Goal: Task Accomplishment & Management: Complete application form

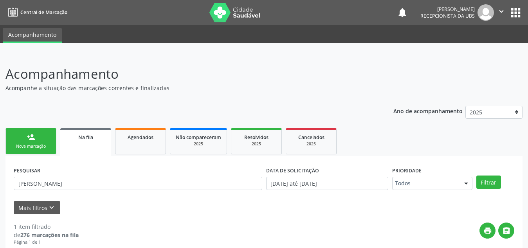
click at [40, 135] on link "person_add Nova marcação" at bounding box center [30, 141] width 51 height 26
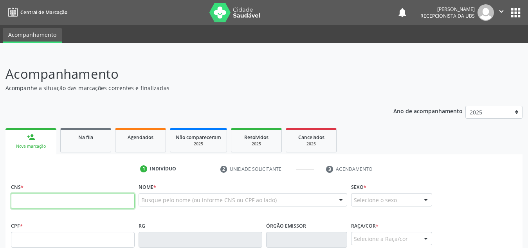
click at [48, 203] on input "text" at bounding box center [73, 201] width 124 height 16
type input "709 6096 3333 1474"
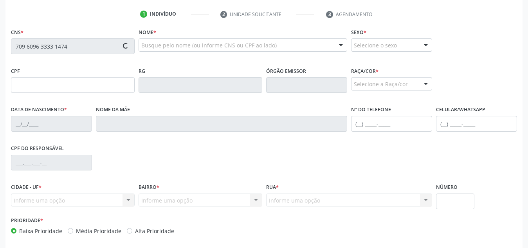
type input "347.288.724-91"
type input "[DATE]"
type input "[PERSON_NAME]"
type input "[PHONE_NUMBER]"
type input "S/N"
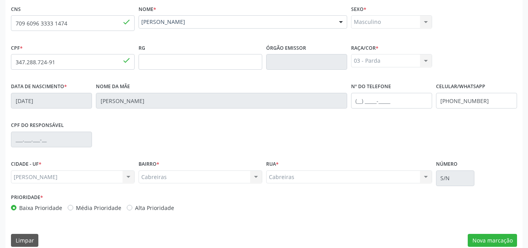
scroll to position [187, 0]
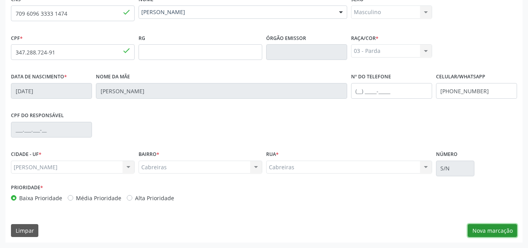
click at [485, 227] on button "Nova marcação" at bounding box center [491, 230] width 49 height 13
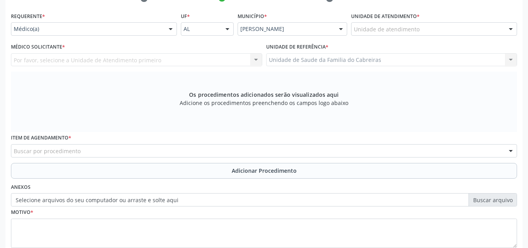
scroll to position [170, 0]
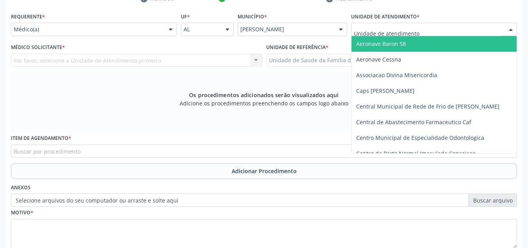
click at [462, 30] on div at bounding box center [434, 29] width 166 height 13
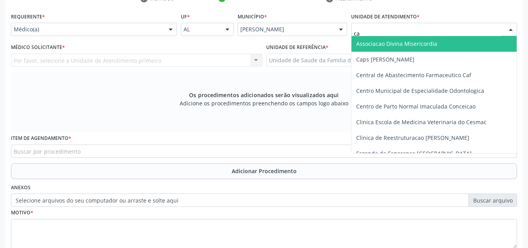
type input "cab"
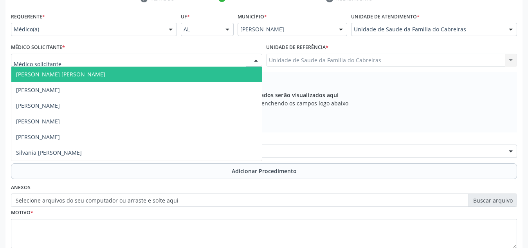
click at [106, 58] on div at bounding box center [136, 60] width 251 height 13
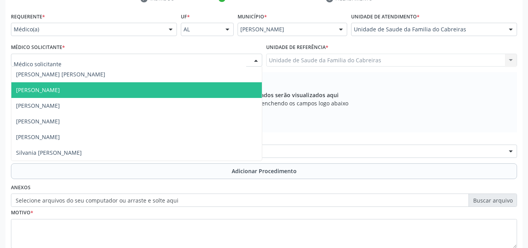
click at [90, 96] on span "[PERSON_NAME]" at bounding box center [136, 90] width 250 height 16
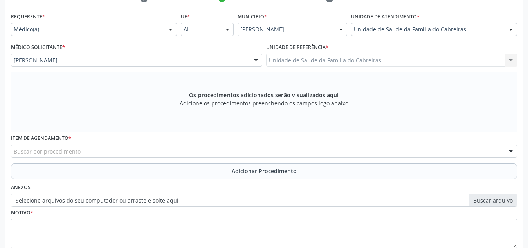
click at [99, 151] on div "Buscar por procedimento" at bounding box center [264, 150] width 506 height 13
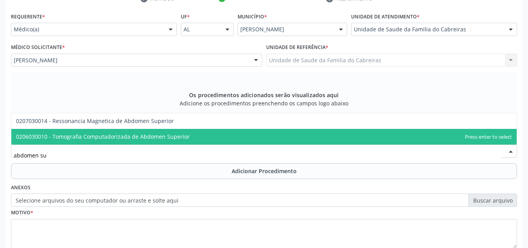
click at [99, 151] on input "abdomen su" at bounding box center [257, 155] width 487 height 16
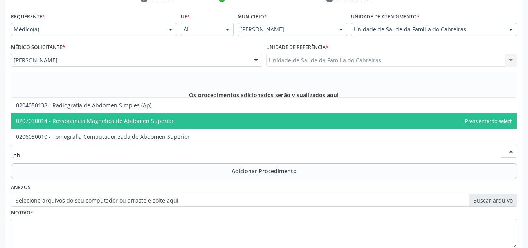
type input "a"
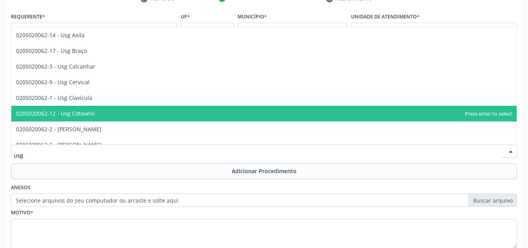
scroll to position [180, 0]
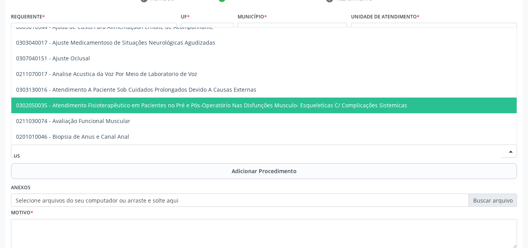
type input "u"
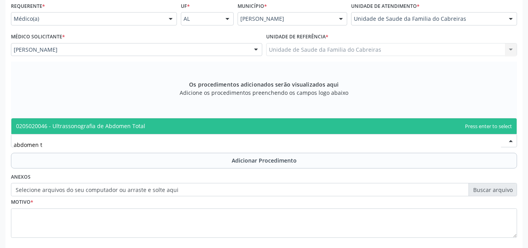
scroll to position [0, 0]
type input "abdomen to"
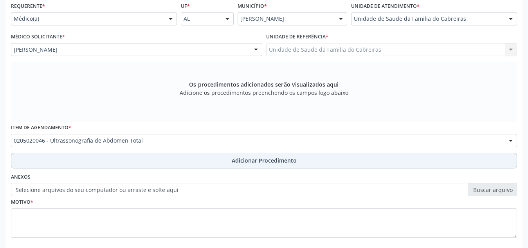
click at [77, 161] on button "Adicionar Procedimento" at bounding box center [264, 161] width 506 height 16
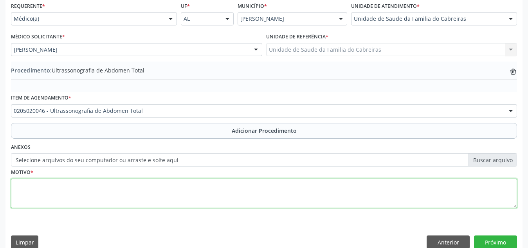
click at [85, 193] on textarea at bounding box center [264, 193] width 506 height 30
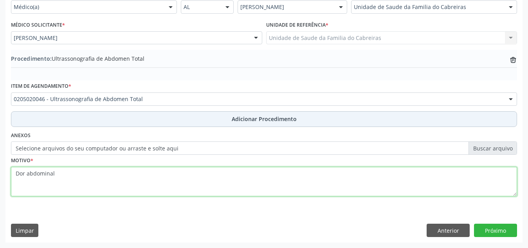
type textarea "Dor abdominal"
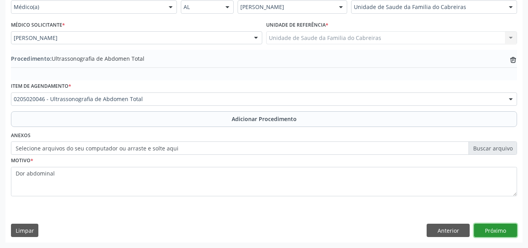
click at [503, 229] on button "Próximo" at bounding box center [495, 229] width 43 height 13
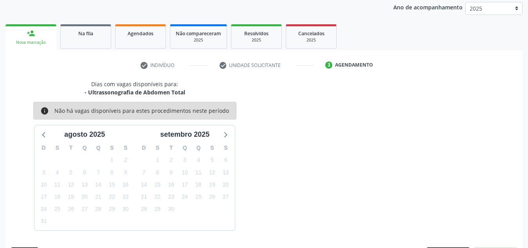
scroll to position [127, 0]
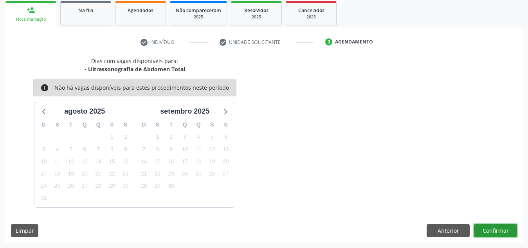
click at [503, 229] on button "Confirmar" at bounding box center [495, 230] width 43 height 13
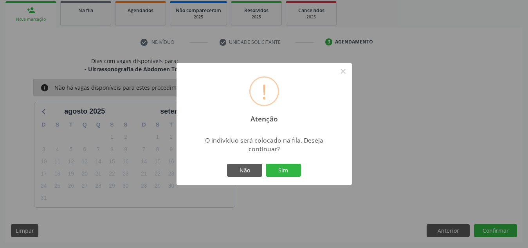
click at [266, 164] on button "Sim" at bounding box center [283, 170] width 35 height 13
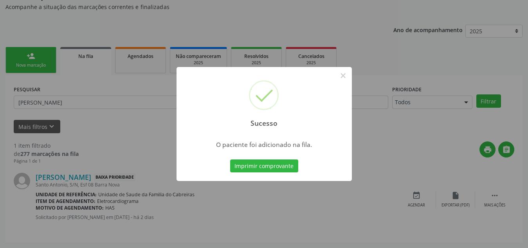
scroll to position [22, 0]
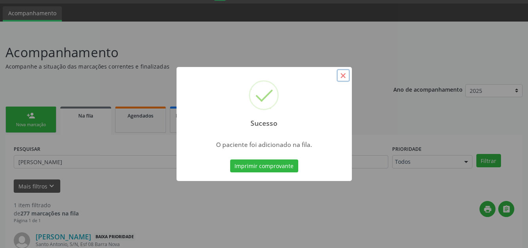
click at [341, 78] on button "×" at bounding box center [342, 75] width 13 height 13
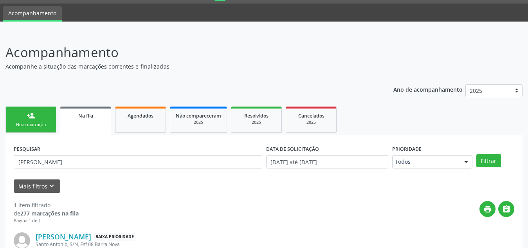
click at [44, 117] on link "person_add Nova marcação" at bounding box center [30, 119] width 51 height 26
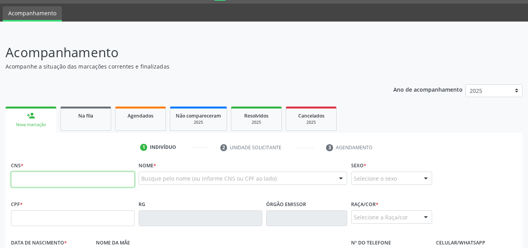
click at [58, 179] on input "text" at bounding box center [73, 179] width 124 height 16
type input "706 7095 0049 4113"
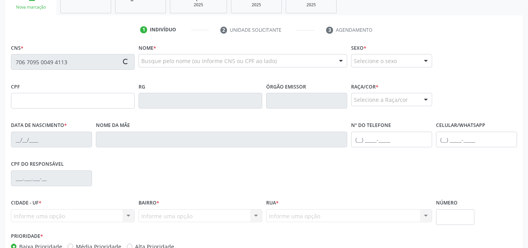
scroll to position [139, 0]
type input "172.103.474-96"
type input "[DATE]"
type input "[PERSON_NAME]"
type input "[PHONE_NUMBER]"
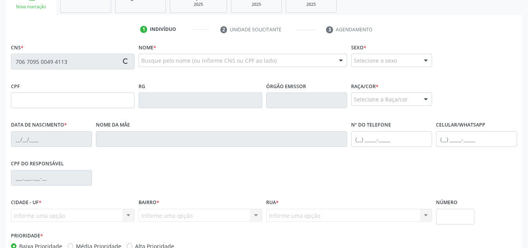
type input "S/N"
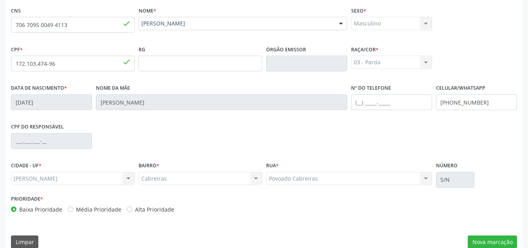
scroll to position [187, 0]
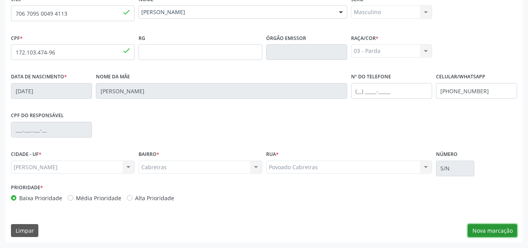
click at [480, 227] on button "Nova marcação" at bounding box center [491, 230] width 49 height 13
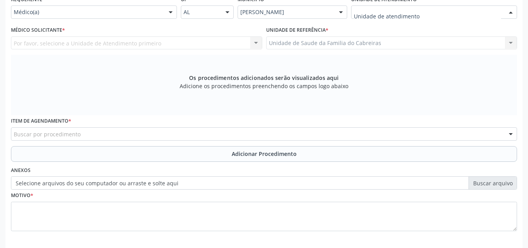
click at [421, 13] on div at bounding box center [434, 11] width 166 height 13
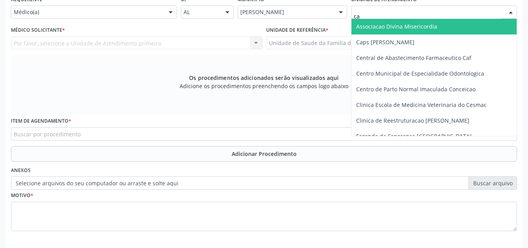
type input "cab"
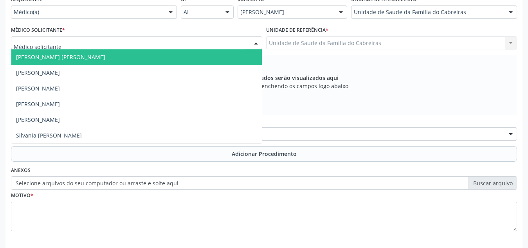
click at [180, 41] on div at bounding box center [136, 42] width 251 height 13
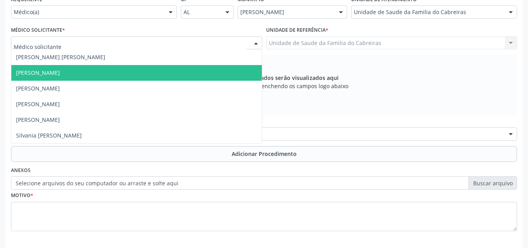
click at [174, 66] on span "[PERSON_NAME]" at bounding box center [136, 73] width 250 height 16
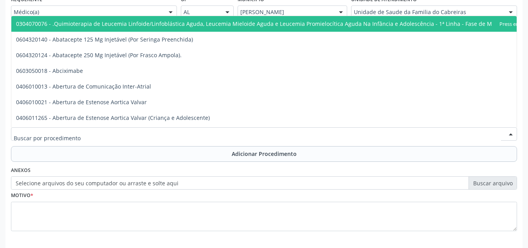
click at [158, 134] on div at bounding box center [264, 133] width 506 height 13
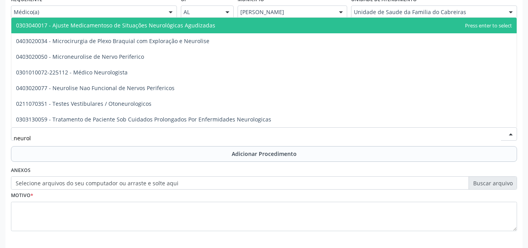
type input "neurolo"
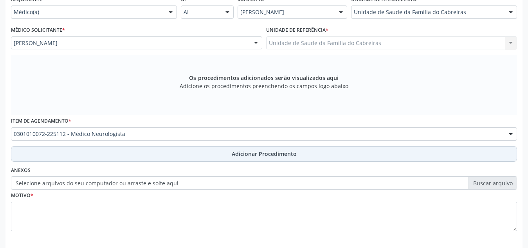
click at [161, 153] on button "Adicionar Procedimento" at bounding box center [264, 154] width 506 height 16
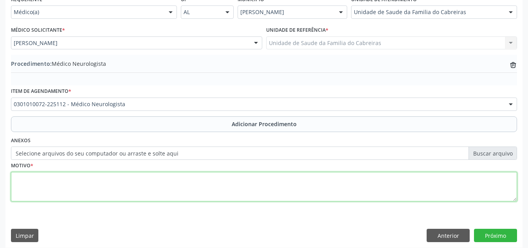
click at [147, 185] on textarea at bounding box center [264, 187] width 506 height 30
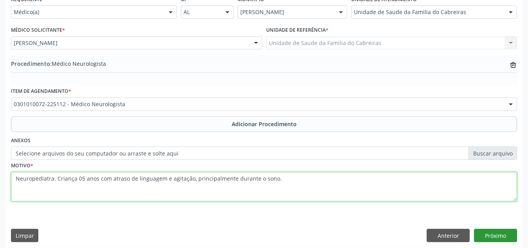
type textarea "Neuropediatra. Criança 05 anos com atraso de linguagem e agitação, principalmen…"
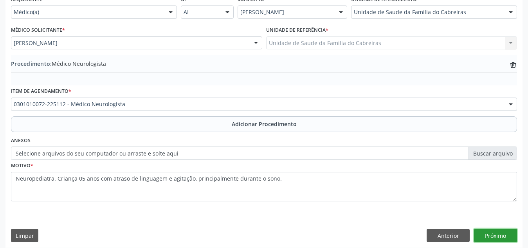
click at [486, 232] on button "Próximo" at bounding box center [495, 234] width 43 height 13
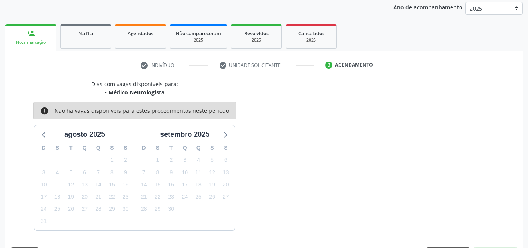
scroll to position [127, 0]
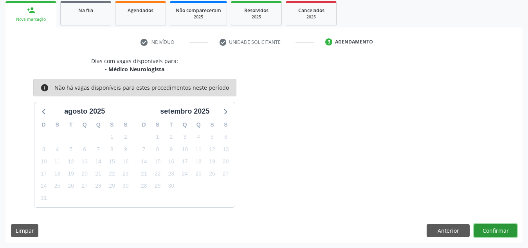
click at [486, 232] on button "Confirmar" at bounding box center [495, 230] width 43 height 13
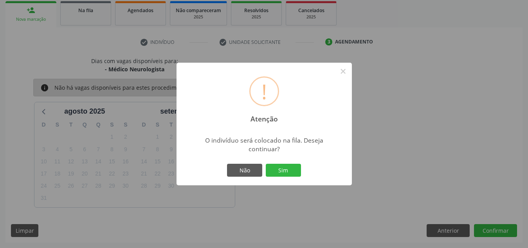
click at [266, 164] on button "Sim" at bounding box center [283, 170] width 35 height 13
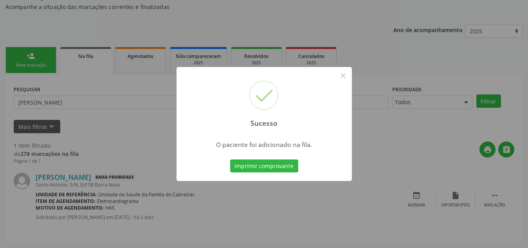
scroll to position [22, 0]
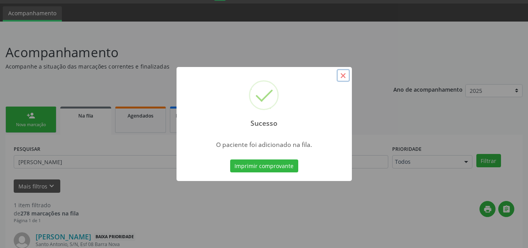
click at [339, 75] on button "×" at bounding box center [342, 75] width 13 height 13
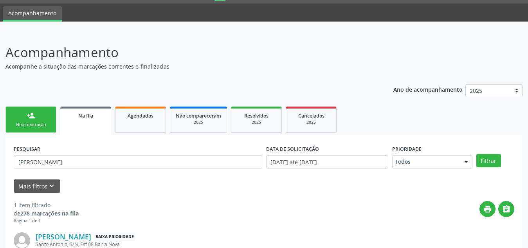
click at [38, 110] on link "person_add Nova marcação" at bounding box center [30, 119] width 51 height 26
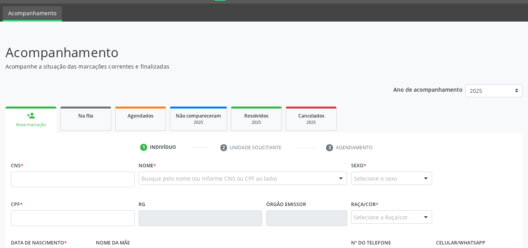
click at [38, 110] on link "person_add Nova marcação" at bounding box center [30, 119] width 51 height 26
click at [45, 180] on input "text" at bounding box center [73, 179] width 124 height 16
paste input "706 7095 0049 4113"
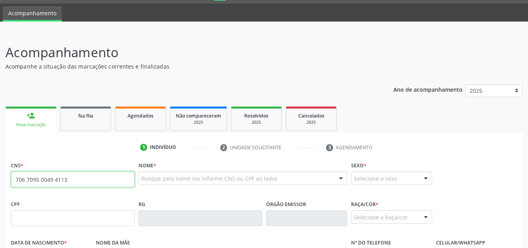
type input "706 7095 0049 4113"
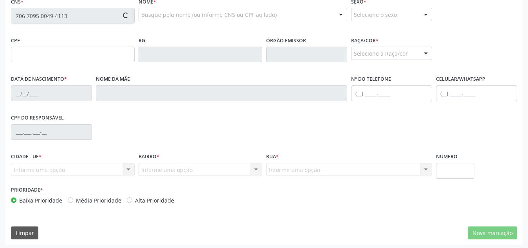
scroll to position [187, 0]
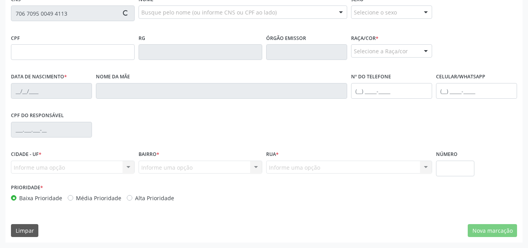
type input "172.103.474-96"
type input "[DATE]"
type input "[PERSON_NAME]"
type input "[PHONE_NUMBER]"
type input "S/N"
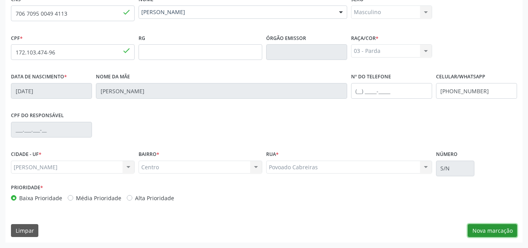
click at [474, 229] on button "Nova marcação" at bounding box center [491, 230] width 49 height 13
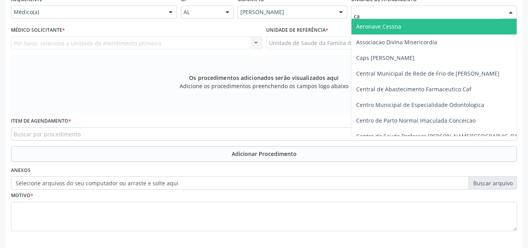
type input "cab"
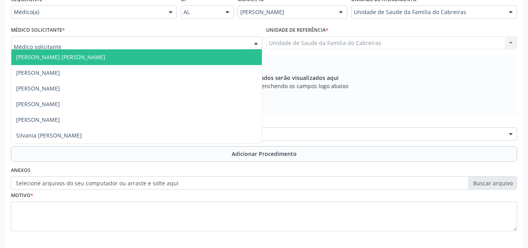
click at [149, 47] on div at bounding box center [136, 42] width 251 height 13
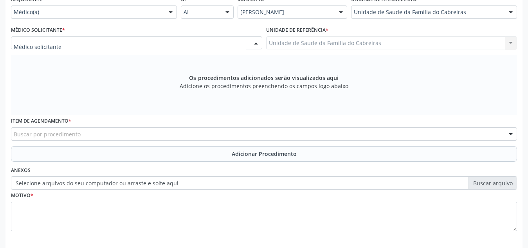
click at [192, 43] on div at bounding box center [136, 42] width 251 height 13
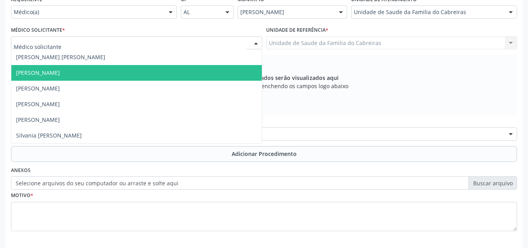
click at [174, 72] on span "[PERSON_NAME]" at bounding box center [136, 73] width 250 height 16
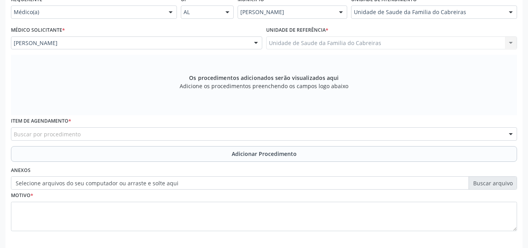
click at [140, 140] on div "Buscar por procedimento" at bounding box center [264, 133] width 506 height 13
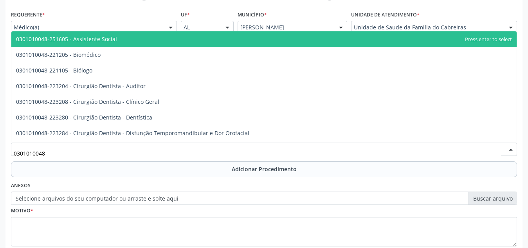
scroll to position [171, 0]
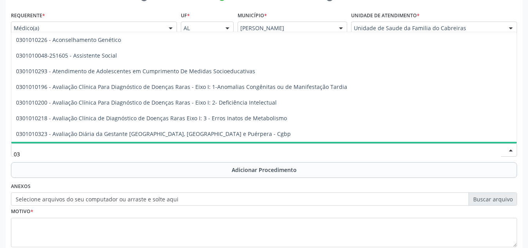
type input "0"
type input "e"
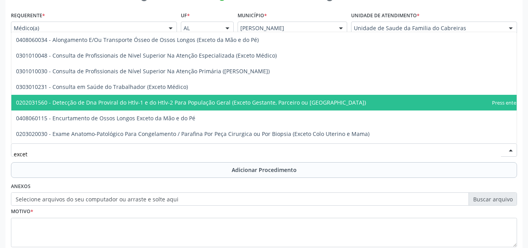
type input "exceto"
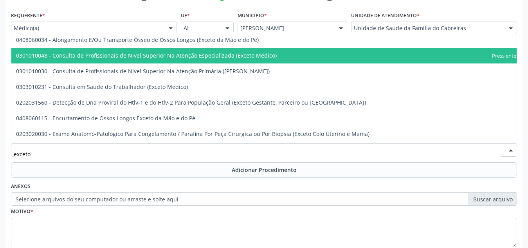
click at [248, 53] on span "0301010048 - Consulta de Profissionais de Nivel Superior Na Atenção Especializa…" at bounding box center [146, 55] width 261 height 7
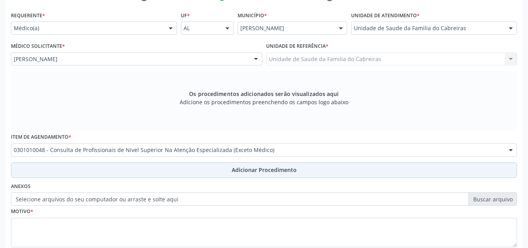
click at [169, 170] on button "Adicionar Procedimento" at bounding box center [264, 170] width 506 height 16
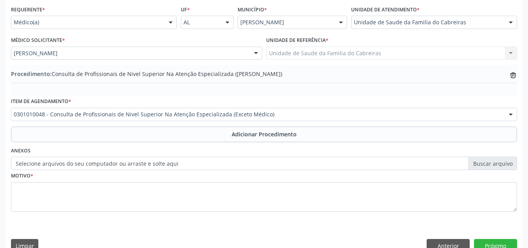
scroll to position [179, 0]
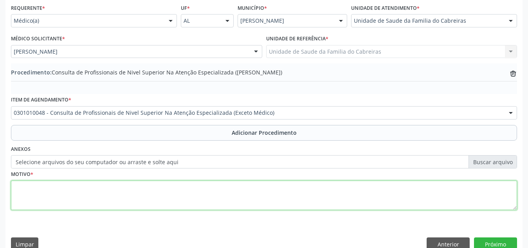
click at [166, 184] on textarea at bounding box center [264, 195] width 506 height 30
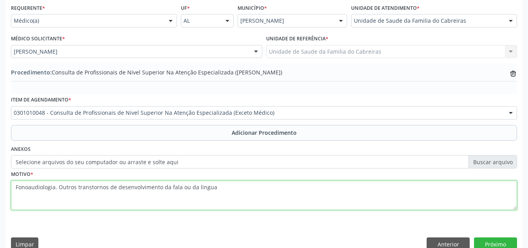
type textarea "Fonoaudiologia. Outros transtornos de desenvolvimento da fala ou da lingua."
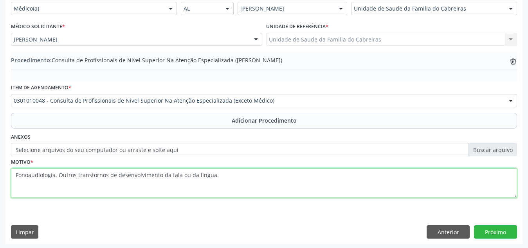
scroll to position [192, 0]
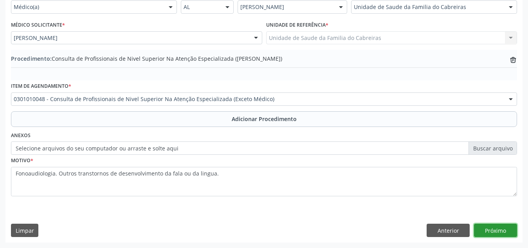
click at [490, 227] on button "Próximo" at bounding box center [495, 229] width 43 height 13
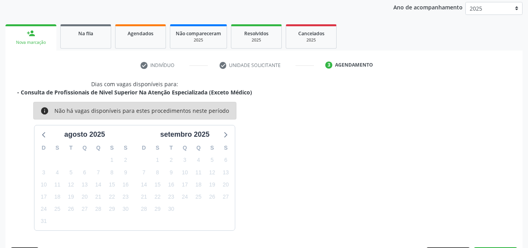
scroll to position [127, 0]
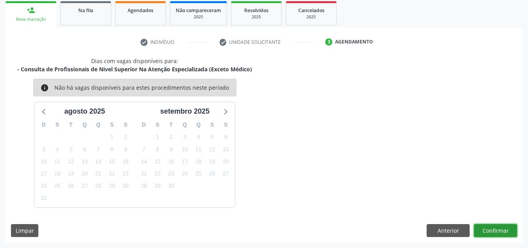
click at [490, 227] on button "Confirmar" at bounding box center [495, 230] width 43 height 13
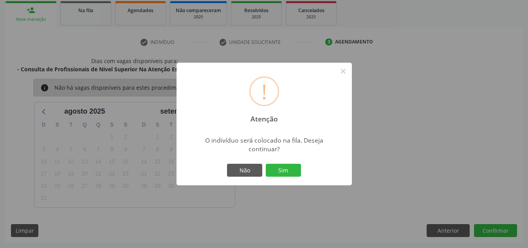
click at [266, 164] on button "Sim" at bounding box center [283, 170] width 35 height 13
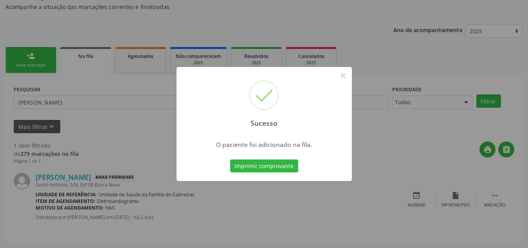
scroll to position [22, 0]
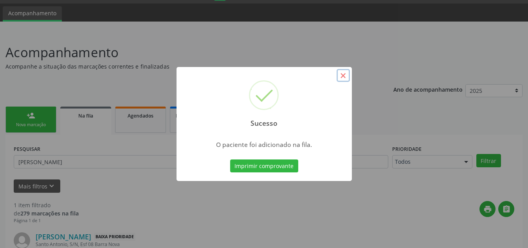
click at [348, 74] on button "×" at bounding box center [342, 75] width 13 height 13
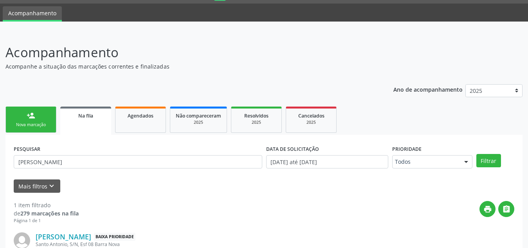
click at [24, 113] on link "person_add Nova marcação" at bounding box center [30, 119] width 51 height 26
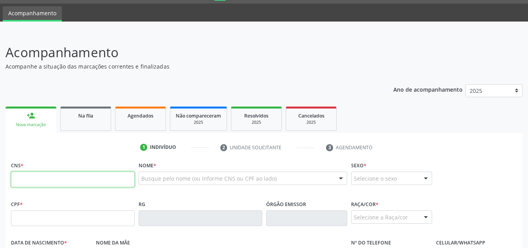
click at [80, 180] on input "text" at bounding box center [73, 179] width 124 height 16
type input "701 1038 7489 5280"
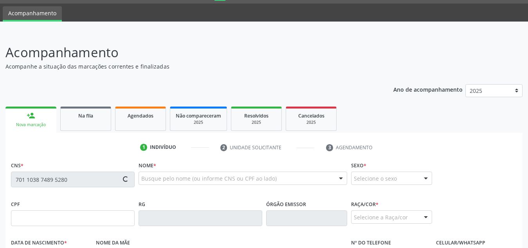
type input "153.821.494-61"
type input "[DATE]"
type input "[PERSON_NAME]"
type input "[PHONE_NUMBER]"
type input "S/N"
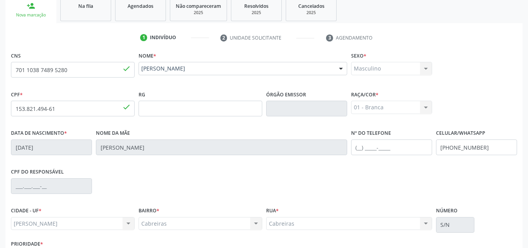
scroll to position [187, 0]
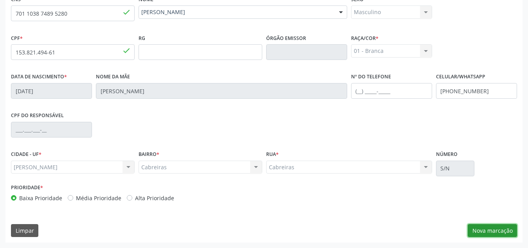
click at [485, 228] on button "Nova marcação" at bounding box center [491, 230] width 49 height 13
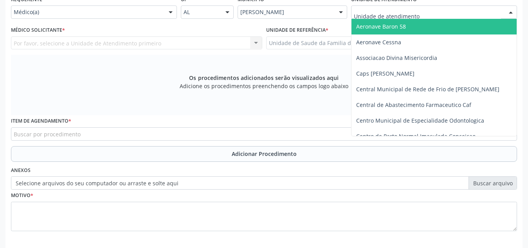
click at [419, 10] on div at bounding box center [434, 11] width 166 height 13
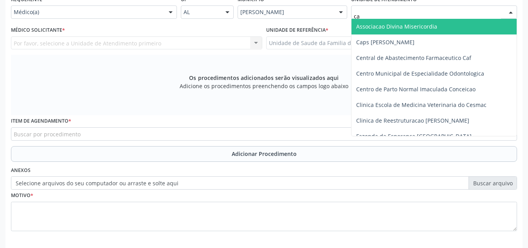
type input "cab"
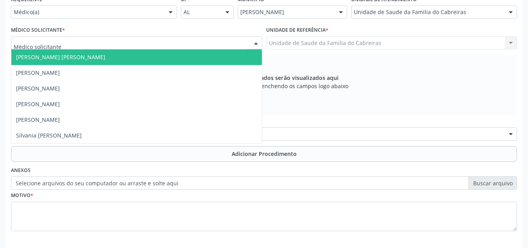
click at [197, 47] on div at bounding box center [136, 42] width 251 height 13
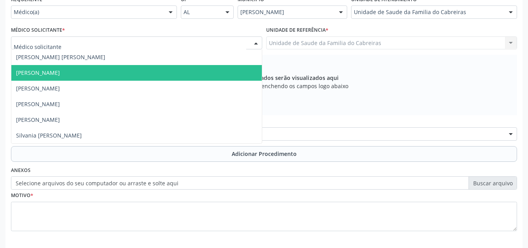
click at [172, 77] on span "[PERSON_NAME]" at bounding box center [136, 73] width 250 height 16
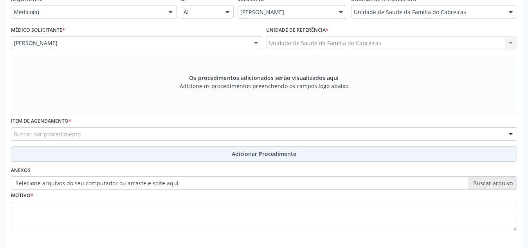
click at [174, 155] on button "Adicionar Procedimento" at bounding box center [264, 154] width 506 height 16
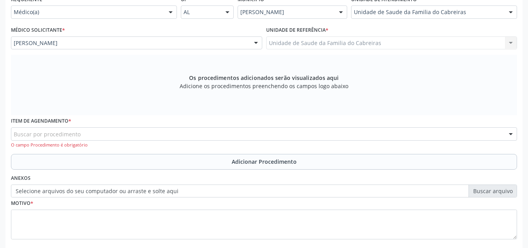
click at [171, 135] on div "Buscar por procedimento" at bounding box center [264, 133] width 506 height 13
click at [182, 191] on label "Selecione arquivos do seu computador ou arraste e solte aqui" at bounding box center [264, 190] width 506 height 13
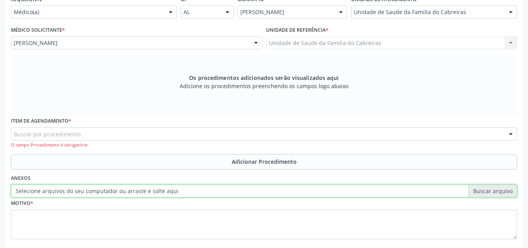
click at [182, 191] on input "Selecione arquivos do seu computador ou arraste e solte aqui" at bounding box center [264, 190] width 506 height 13
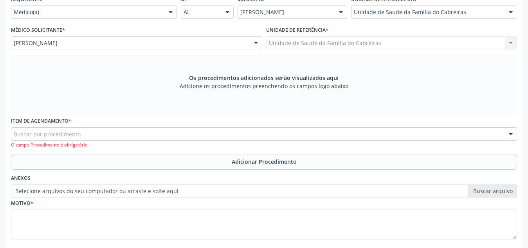
click at [128, 131] on div "Buscar por procedimento" at bounding box center [264, 133] width 506 height 13
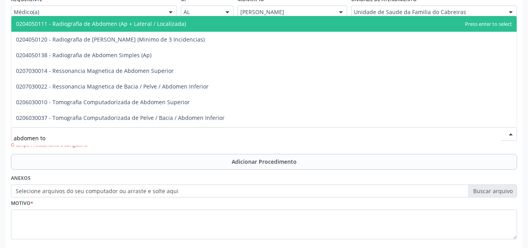
type input "abdomen tot"
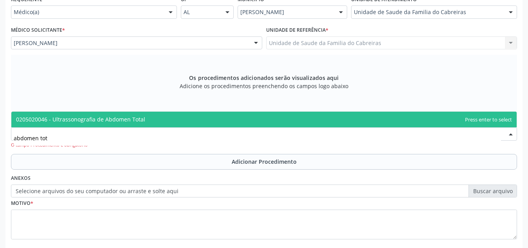
click at [142, 121] on span "0205020046 - Ultrassonografia de Abdomen Total" at bounding box center [80, 118] width 129 height 7
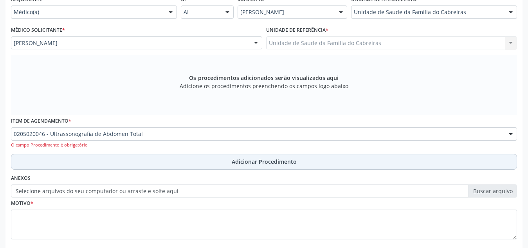
click at [149, 160] on button "Adicionar Procedimento" at bounding box center [264, 162] width 506 height 16
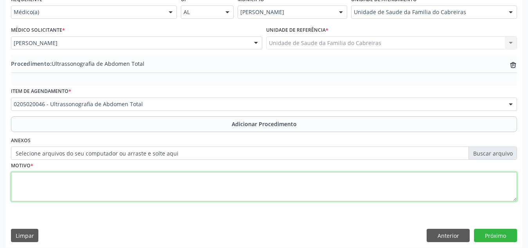
click at [131, 192] on textarea at bounding box center [264, 187] width 506 height 30
type textarea "Dor abdominal + constipação"
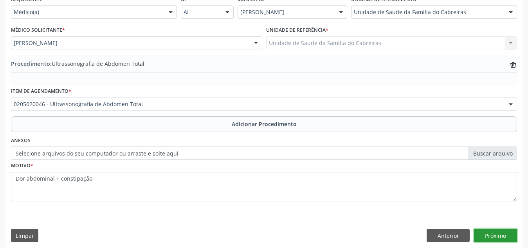
click at [487, 234] on button "Próximo" at bounding box center [495, 234] width 43 height 13
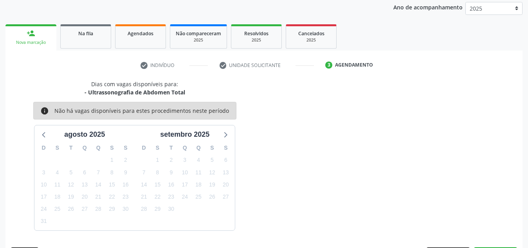
scroll to position [127, 0]
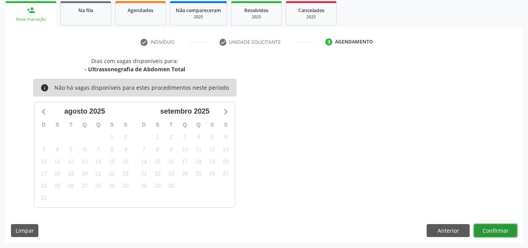
click at [487, 234] on button "Confirmar" at bounding box center [495, 230] width 43 height 13
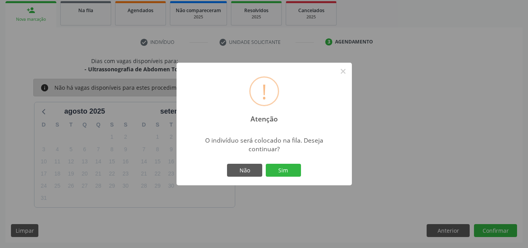
click at [266, 164] on button "Sim" at bounding box center [283, 170] width 35 height 13
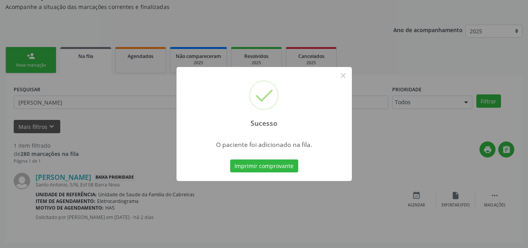
scroll to position [22, 0]
